Goal: Check status

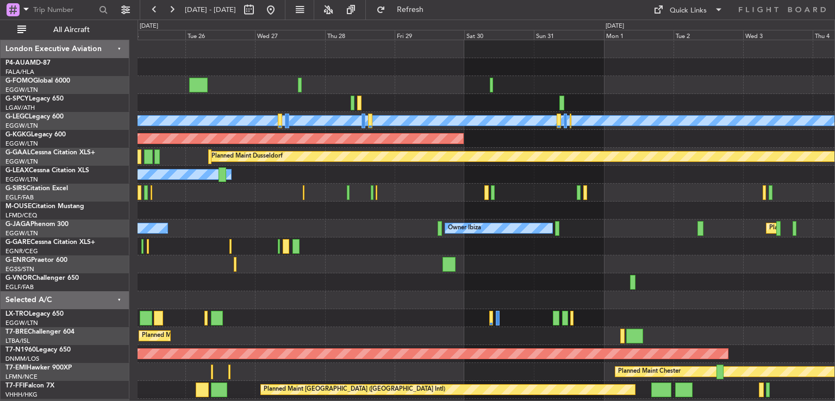
click at [180, 259] on div "A/C Unavailable [GEOGRAPHIC_DATA] ([GEOGRAPHIC_DATA]) Planned Maint [GEOGRAPHIC…" at bounding box center [485, 255] width 697 height 430
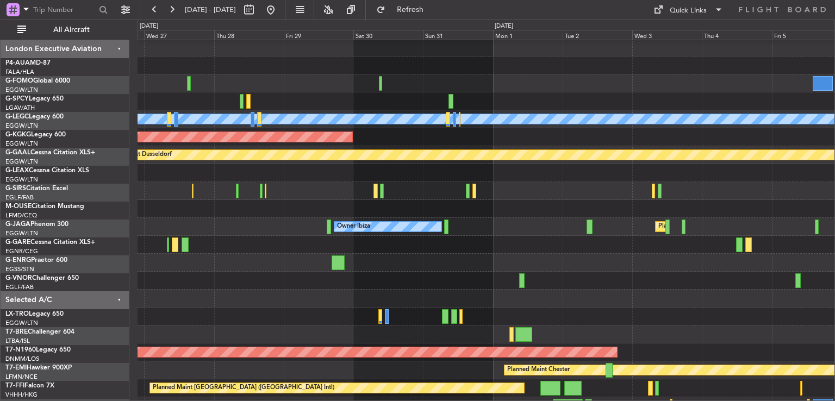
scroll to position [2, 0]
click at [376, 281] on div at bounding box center [485, 281] width 697 height 18
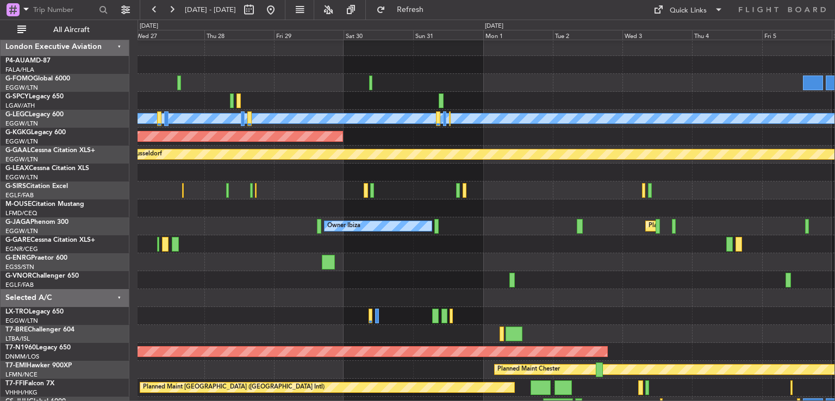
click at [285, 7] on fb-range-datepicker "[DATE] - [DATE]" at bounding box center [213, 10] width 146 height 20
click at [279, 8] on button at bounding box center [270, 9] width 17 height 17
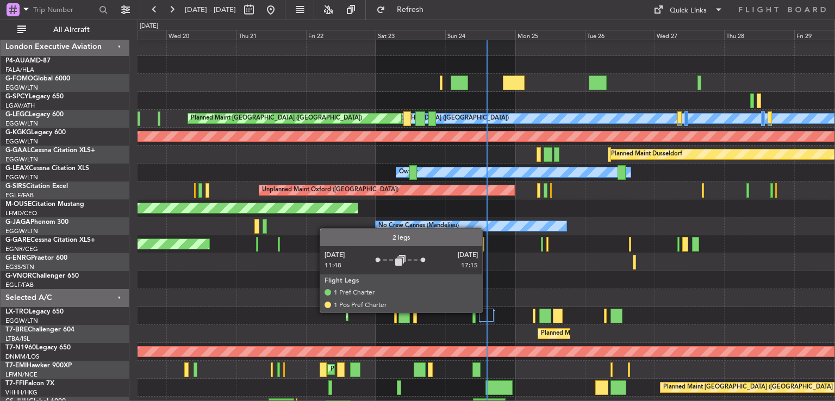
click at [488, 312] on div at bounding box center [486, 315] width 15 height 13
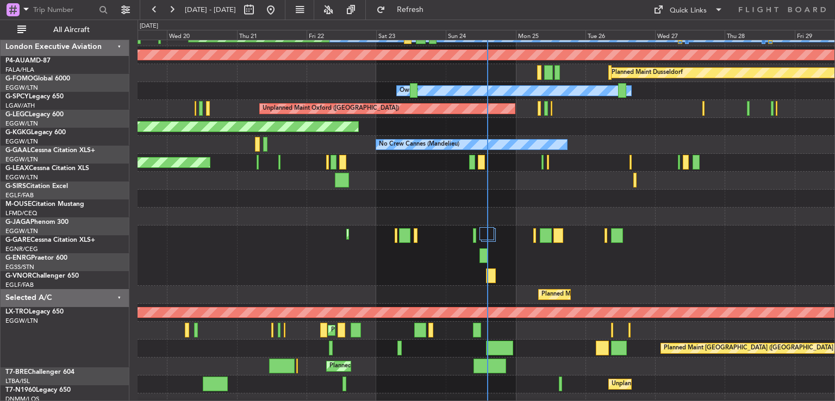
scroll to position [99, 0]
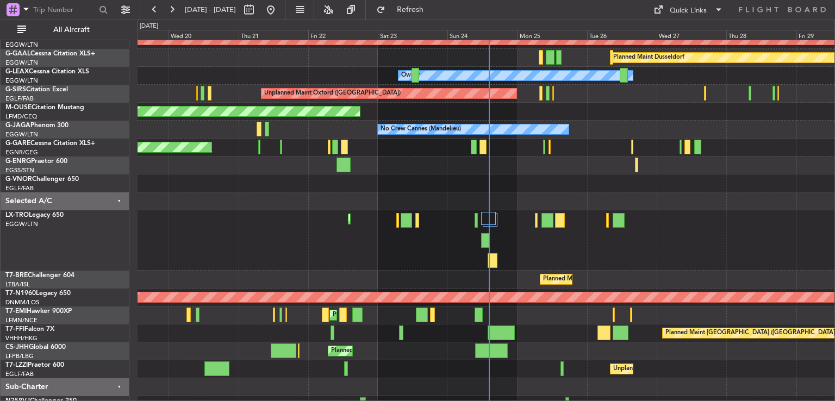
click at [535, 246] on div "Planned Maint [GEOGRAPHIC_DATA] ([GEOGRAPHIC_DATA])" at bounding box center [485, 240] width 697 height 60
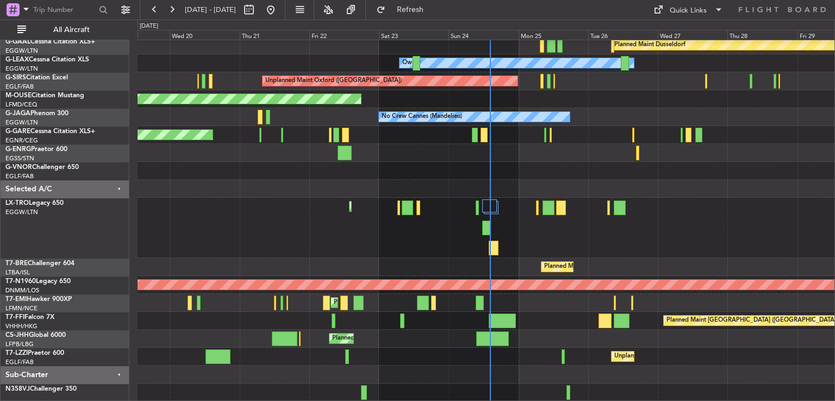
click at [536, 246] on div "AOG Maint [GEOGRAPHIC_DATA] (Ataturk) Planned [GEOGRAPHIC_DATA] Owner Owner Unp…" at bounding box center [485, 165] width 697 height 473
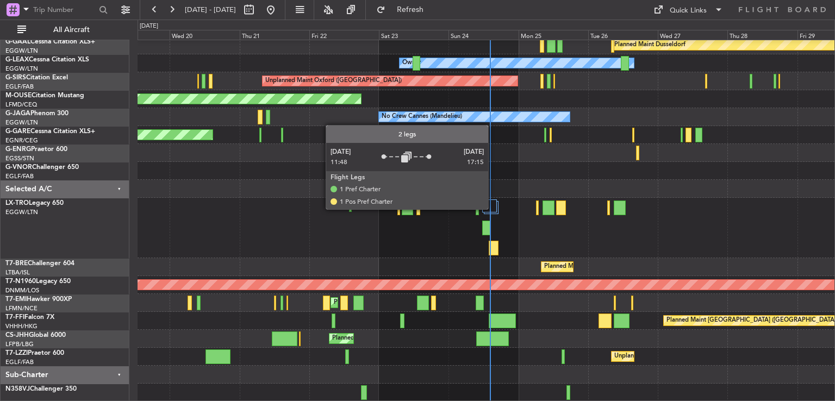
click at [493, 209] on div at bounding box center [489, 205] width 15 height 13
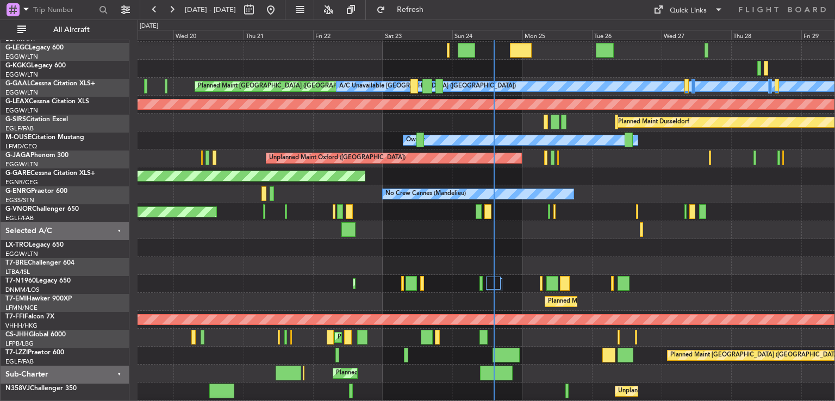
scroll to position [28, 0]
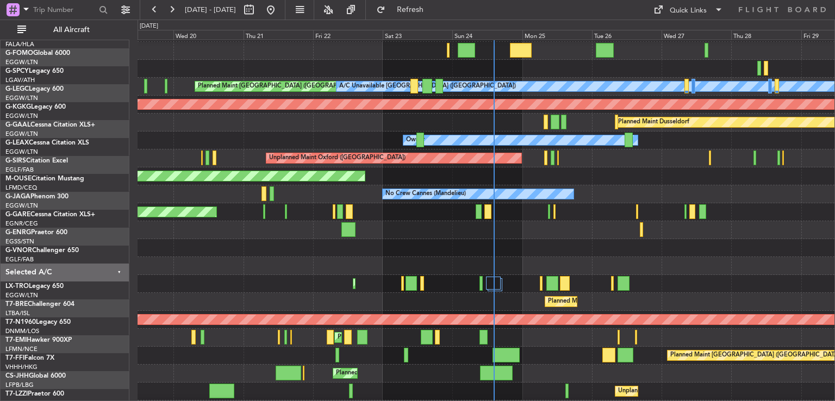
click at [639, 257] on div "Planned Maint London ([GEOGRAPHIC_DATA])" at bounding box center [485, 248] width 697 height 18
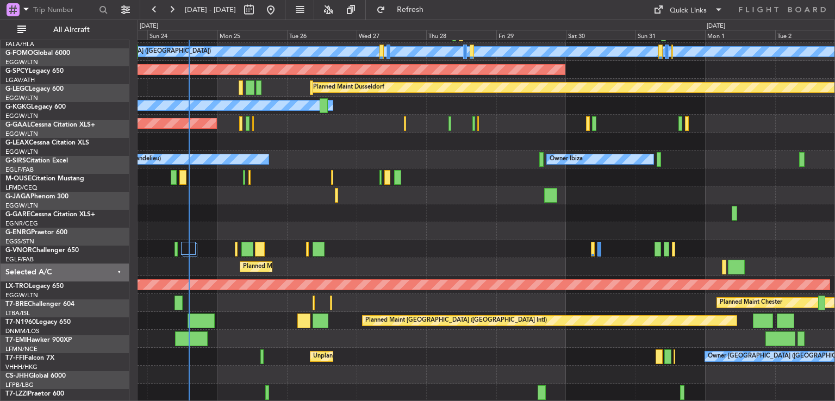
scroll to position [69, 0]
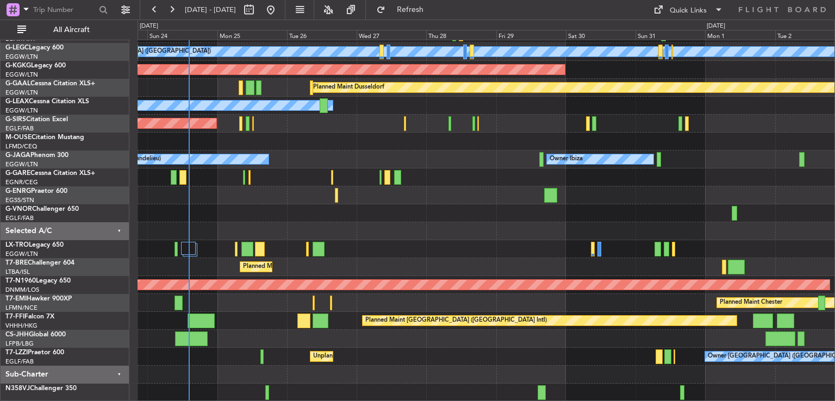
click at [249, 196] on div "A/C Unavailable [GEOGRAPHIC_DATA] ([GEOGRAPHIC_DATA]) Planned Maint [GEOGRAPHIC…" at bounding box center [485, 186] width 697 height 430
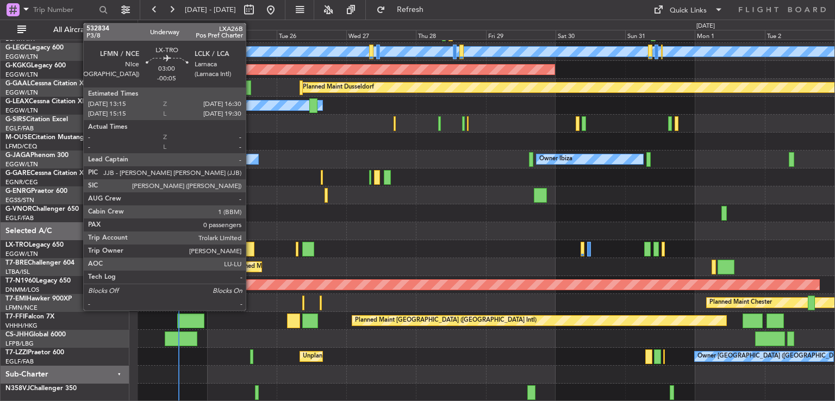
click at [251, 252] on div at bounding box center [250, 249] width 10 height 15
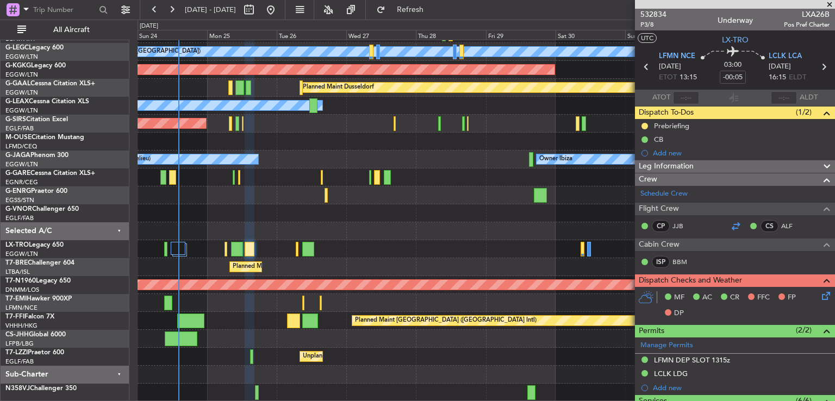
click at [730, 229] on div at bounding box center [735, 226] width 13 height 13
click at [191, 186] on div at bounding box center [485, 177] width 697 height 18
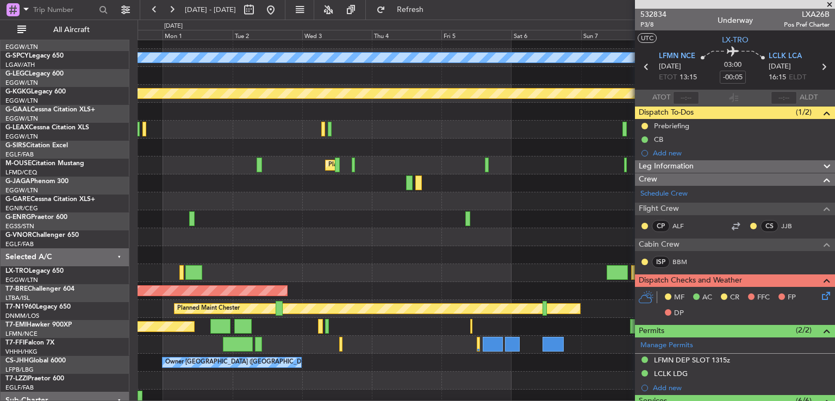
scroll to position [63, 0]
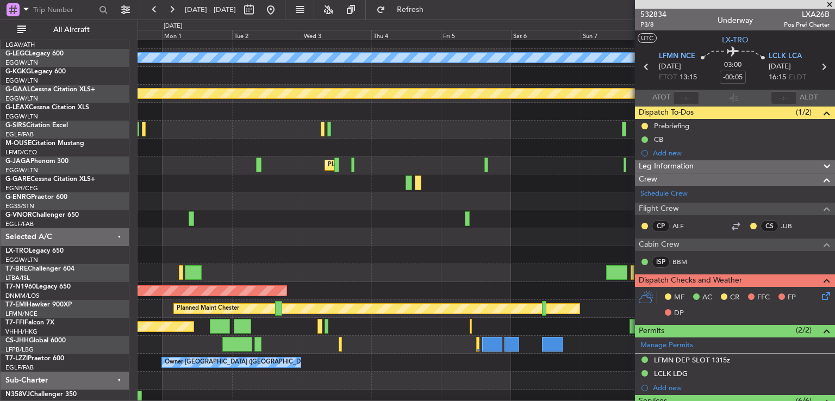
click at [828, 4] on span at bounding box center [829, 5] width 11 height 10
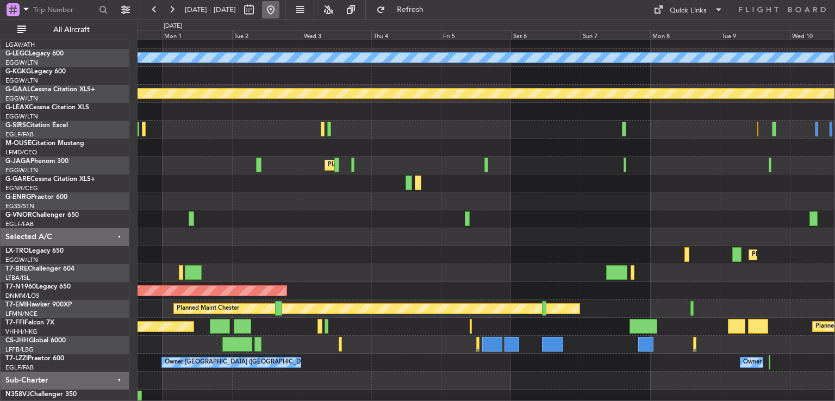
click at [279, 7] on button at bounding box center [270, 9] width 17 height 17
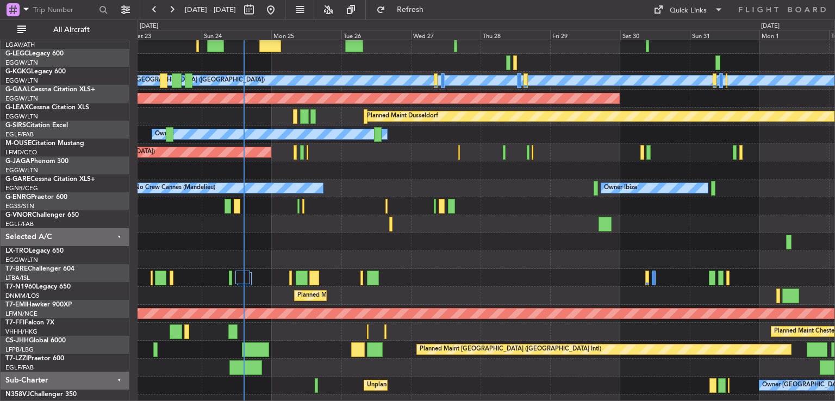
scroll to position [38, 0]
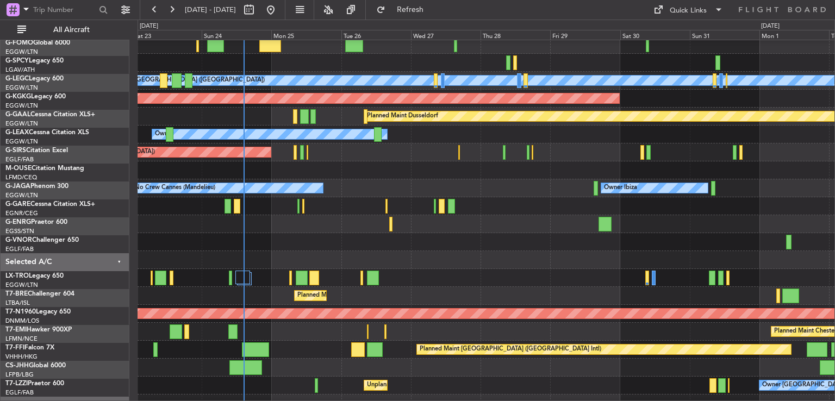
click at [288, 212] on div "Unplanned Maint [PERSON_NAME]" at bounding box center [485, 206] width 697 height 18
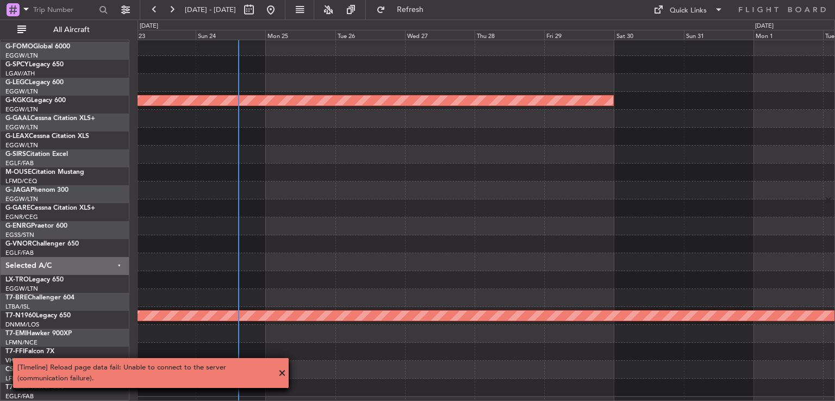
scroll to position [33, 0]
